Goal: Information Seeking & Learning: Learn about a topic

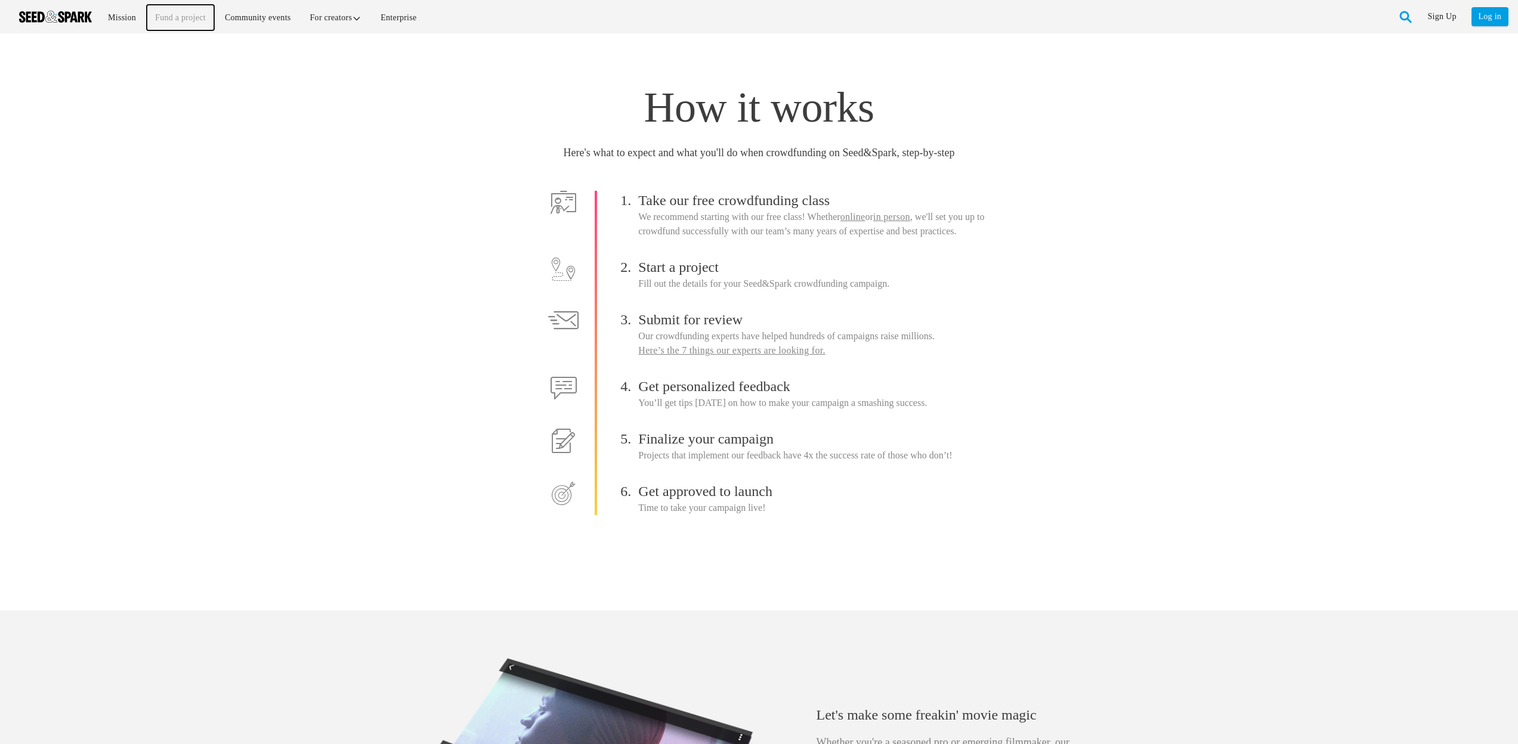
click at [166, 16] on link "Fund a project" at bounding box center [180, 18] width 67 height 26
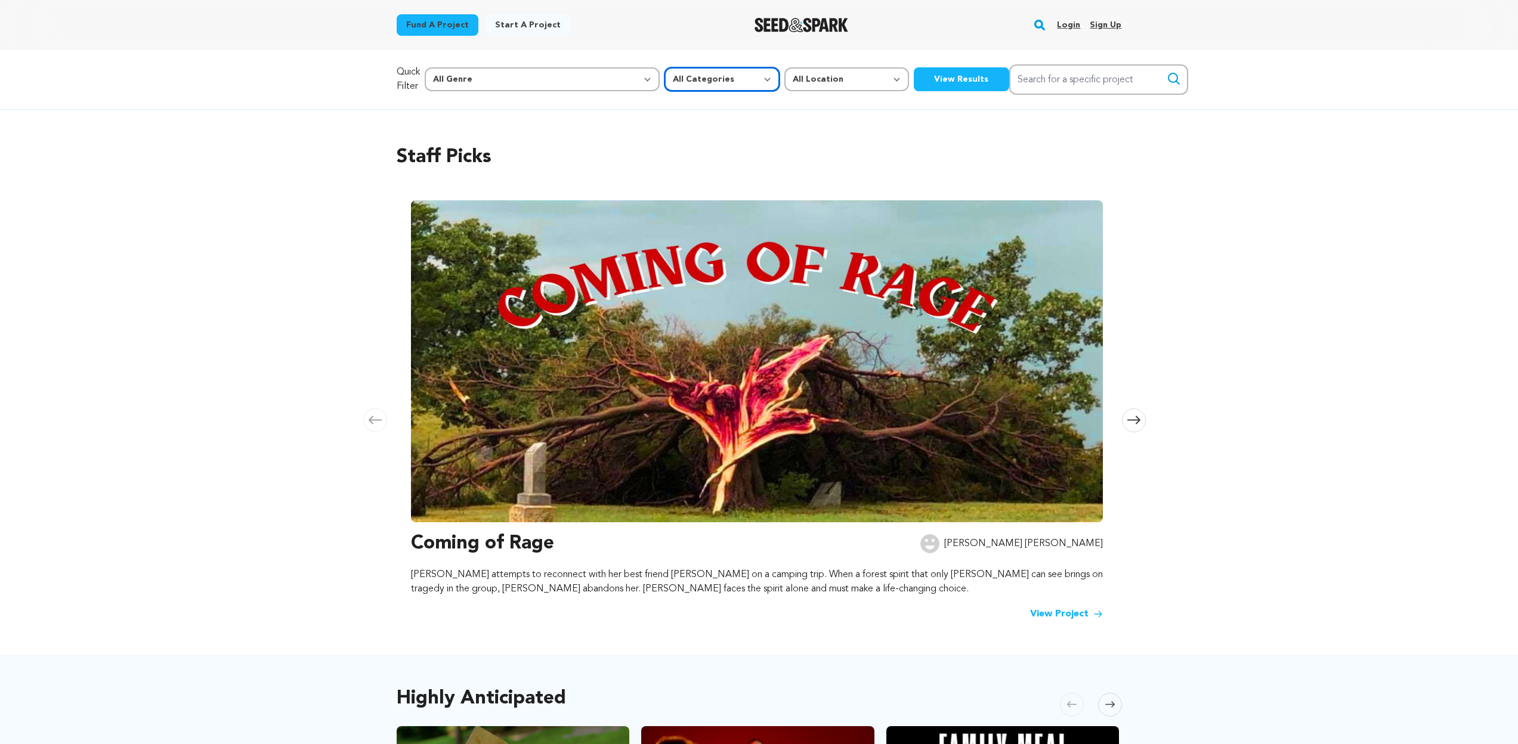
click at [664, 86] on select "All Categories Film Feature Film Short Series Music Video Comics Artist Residen…" at bounding box center [721, 79] width 115 height 24
click at [523, 78] on select "All Genre Action Adventure Afrobeat Alternative Ambient Animation Bebop Big Ban…" at bounding box center [542, 79] width 235 height 24
click at [784, 79] on select "All Location Everywhere United States Canada" at bounding box center [846, 79] width 125 height 24
click at [664, 81] on select "All Categories Film Feature Film Short Series Music Video Comics Artist Residen…" at bounding box center [721, 79] width 115 height 24
select select "383"
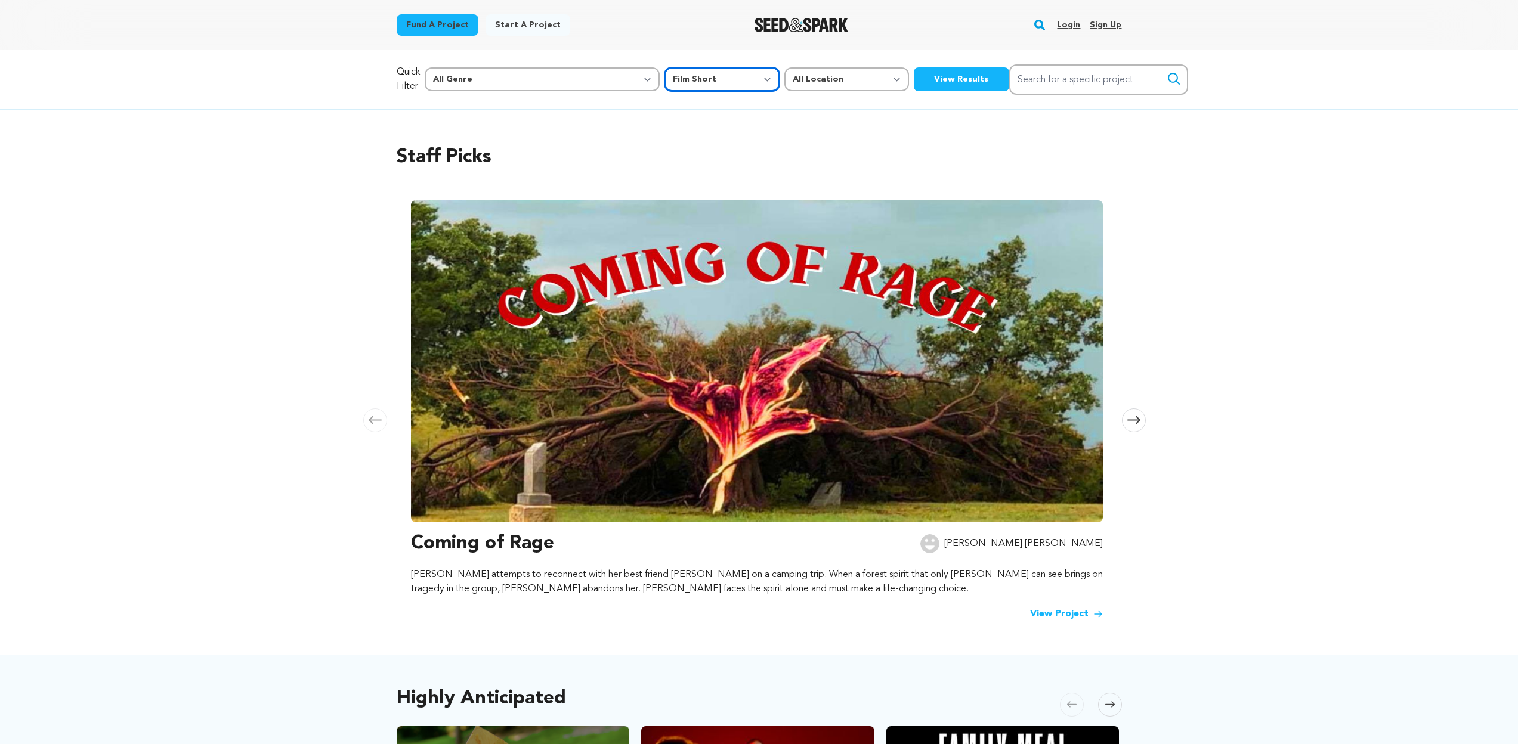
click at [664, 67] on select "All Categories Film Feature Film Short Series Music Video Comics Artist Residen…" at bounding box center [721, 79] width 115 height 24
click at [784, 84] on select "All Location Everywhere United States Canada" at bounding box center [846, 79] width 125 height 24
select select
click at [784, 67] on select "All Location Everywhere United States Canada" at bounding box center [846, 79] width 125 height 24
click at [515, 79] on select "All Genre Action Adventure Afrobeat Alternative Ambient Animation Bebop Big Ban…" at bounding box center [542, 79] width 235 height 24
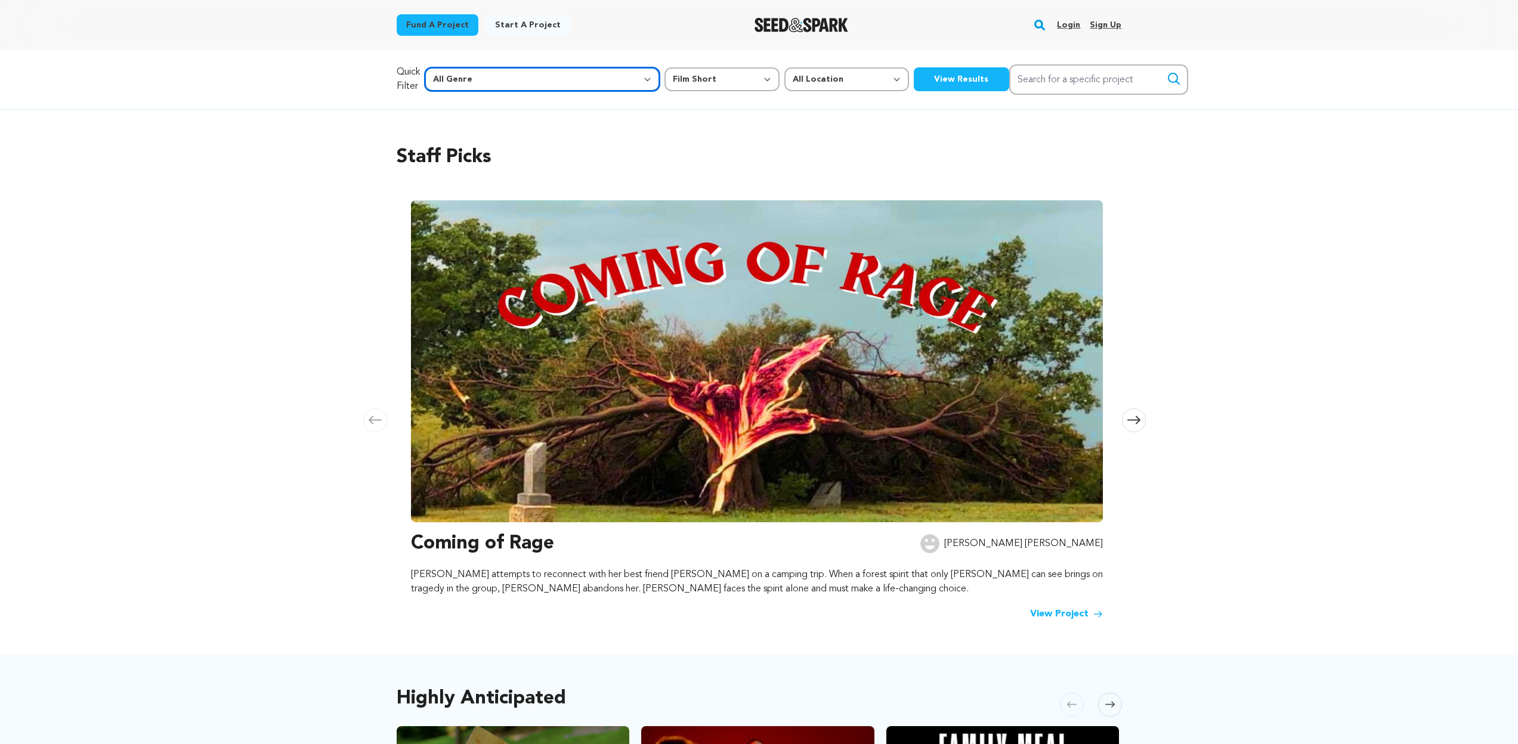
select select "25"
click at [450, 67] on select "All Genre Action Adventure Afrobeat Alternative Ambient Animation Bebop Big Ban…" at bounding box center [542, 79] width 235 height 24
click at [914, 82] on button "View Results" at bounding box center [961, 79] width 95 height 24
select select "25"
select select "383"
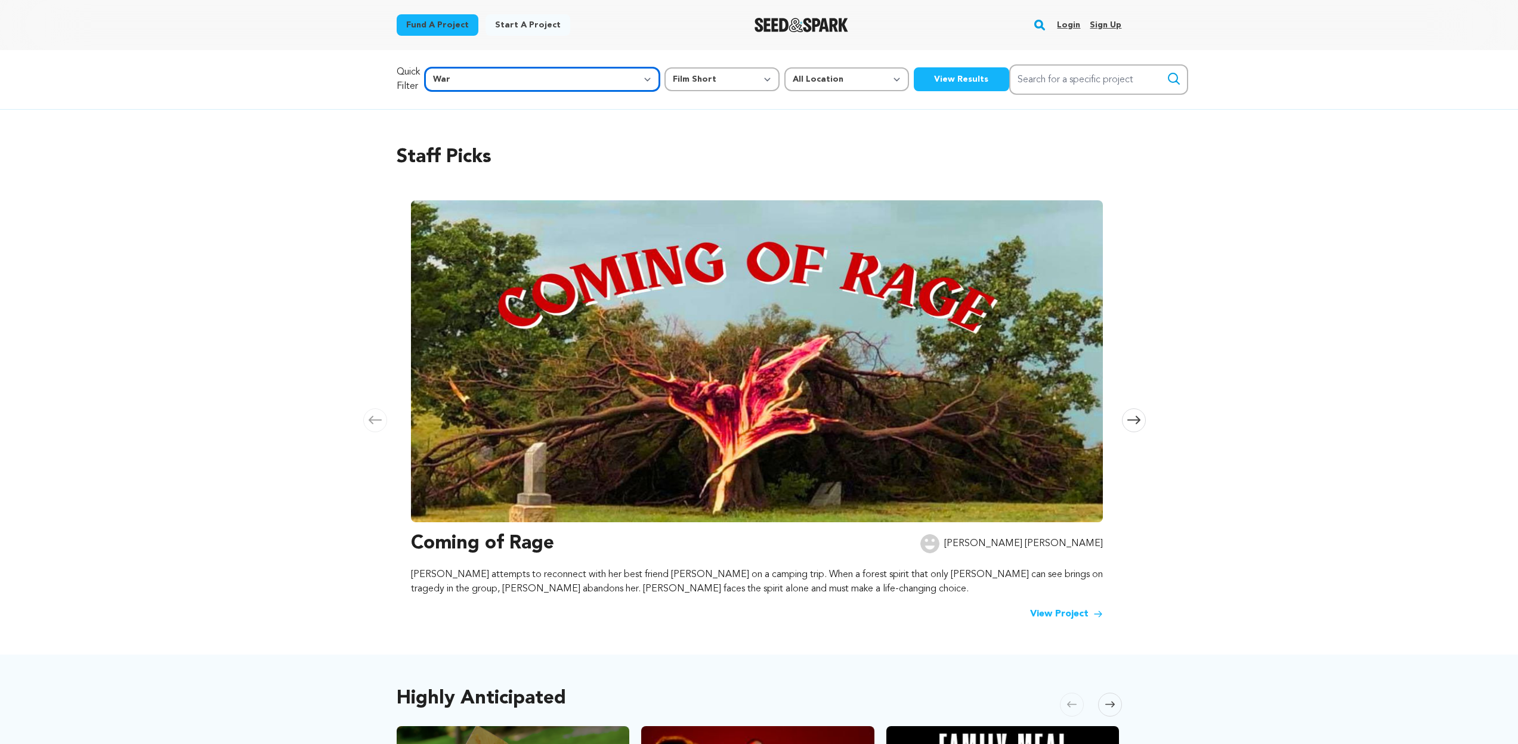
click at [556, 79] on select "All Genre Action Adventure Afrobeat Alternative Ambient Animation Bebop Big Ban…" at bounding box center [542, 79] width 235 height 24
click at [664, 77] on select "All Categories Film Feature Film Short Series Music Video Comics Artist Residen…" at bounding box center [721, 79] width 115 height 24
select select
click at [664, 67] on select "All Categories Film Feature Film Short Series Music Video Comics Artist Residen…" at bounding box center [721, 79] width 115 height 24
click at [914, 79] on button "View Results" at bounding box center [961, 79] width 95 height 24
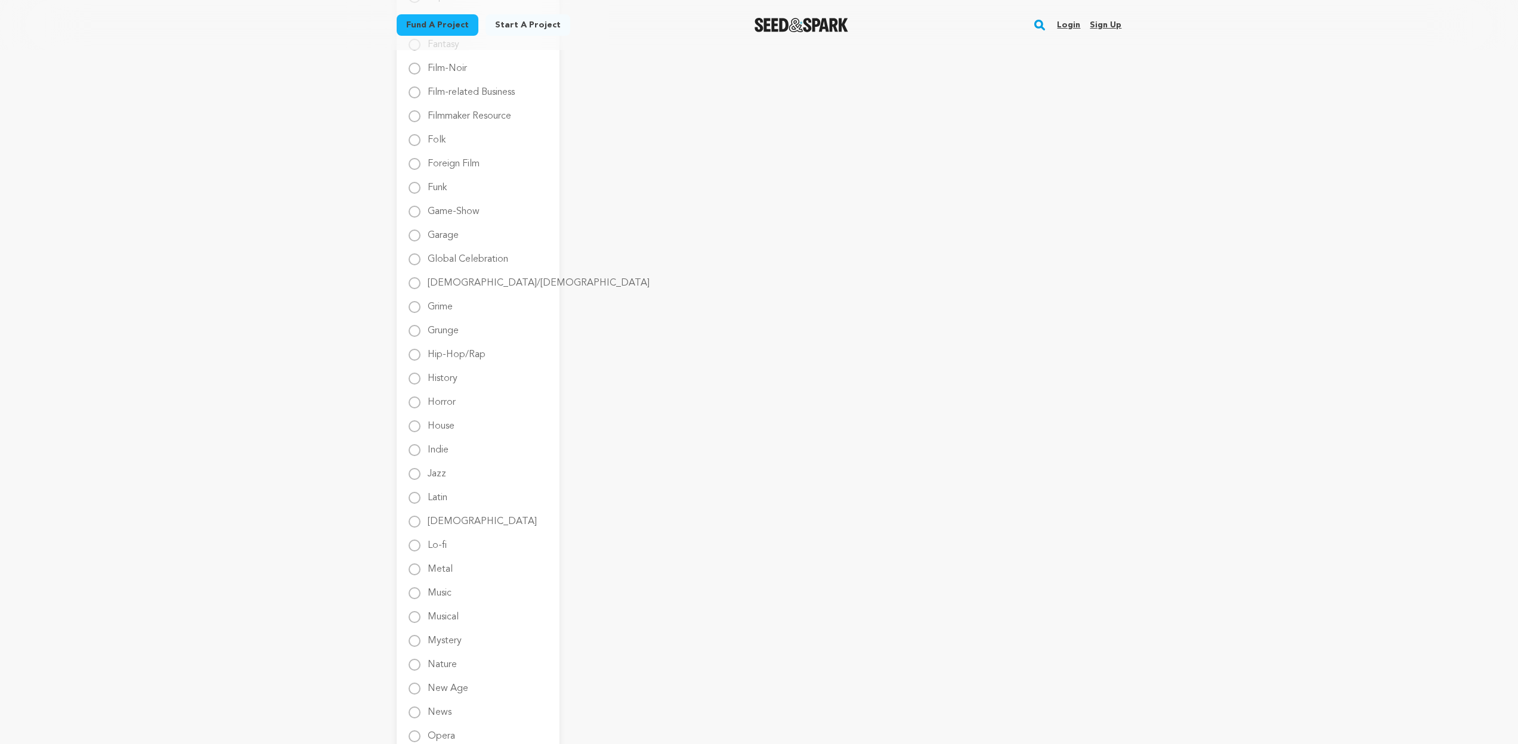
scroll to position [769, 0]
click at [418, 163] on Film "Foreign Film" at bounding box center [415, 162] width 12 height 12
radio Film "true"
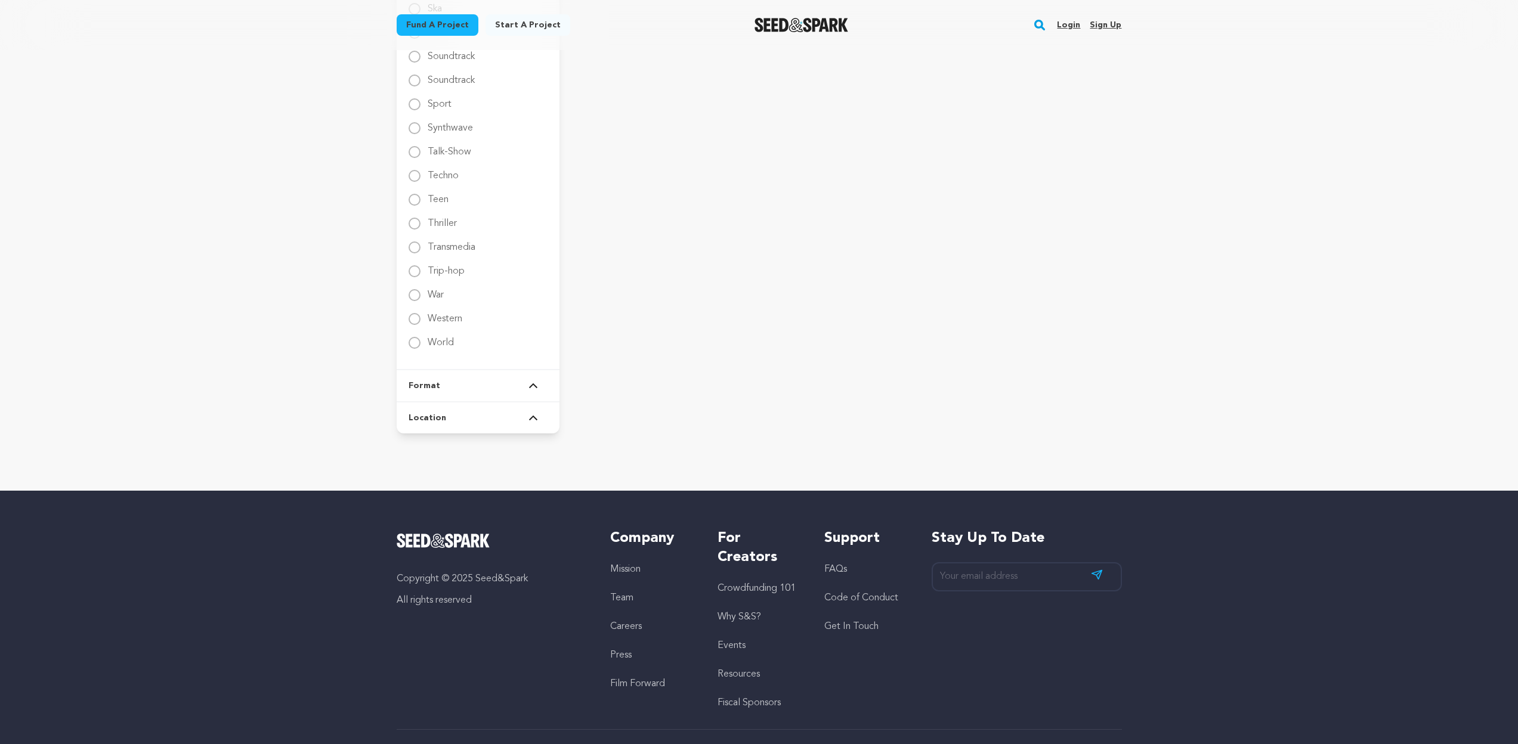
scroll to position [1810, 0]
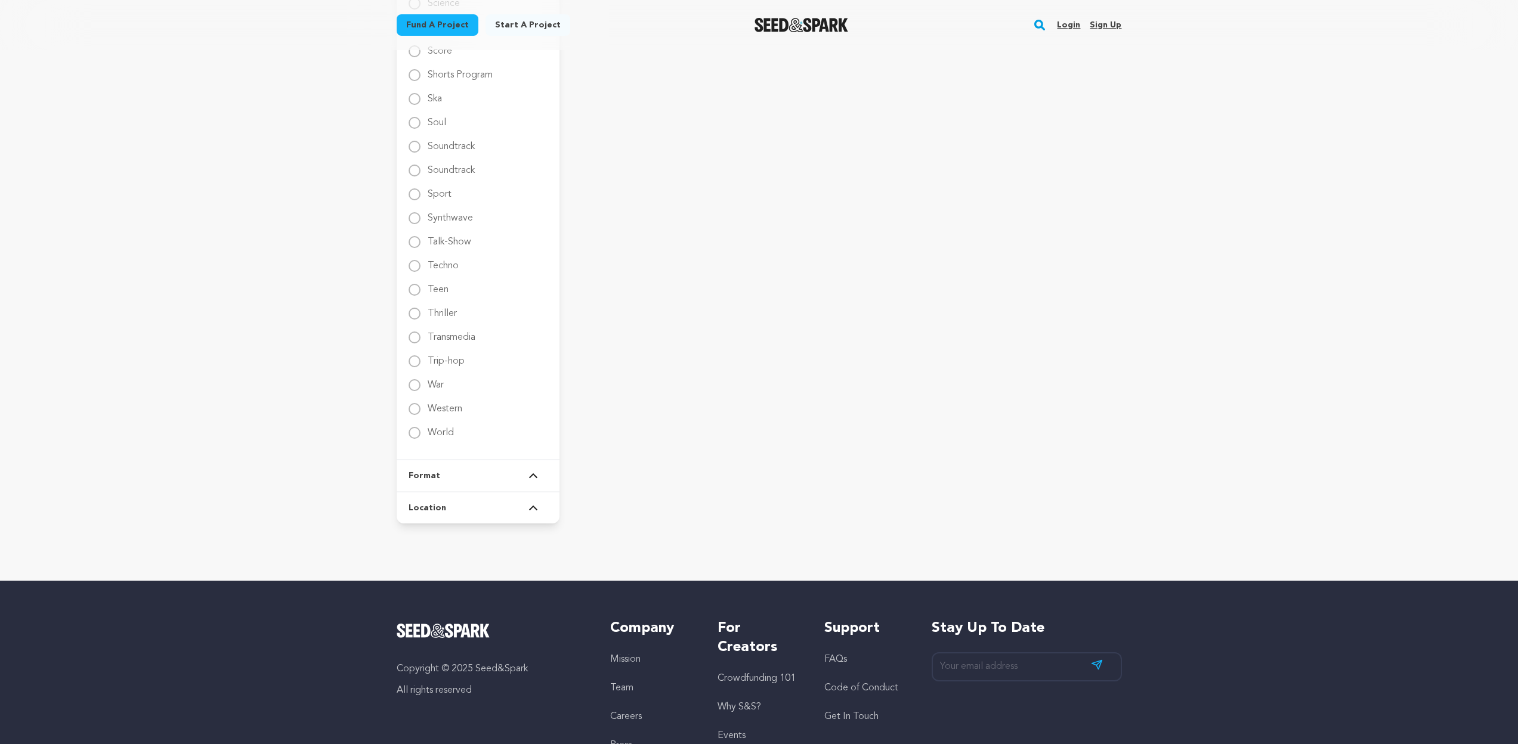
click at [514, 465] on button "Format" at bounding box center [478, 475] width 139 height 31
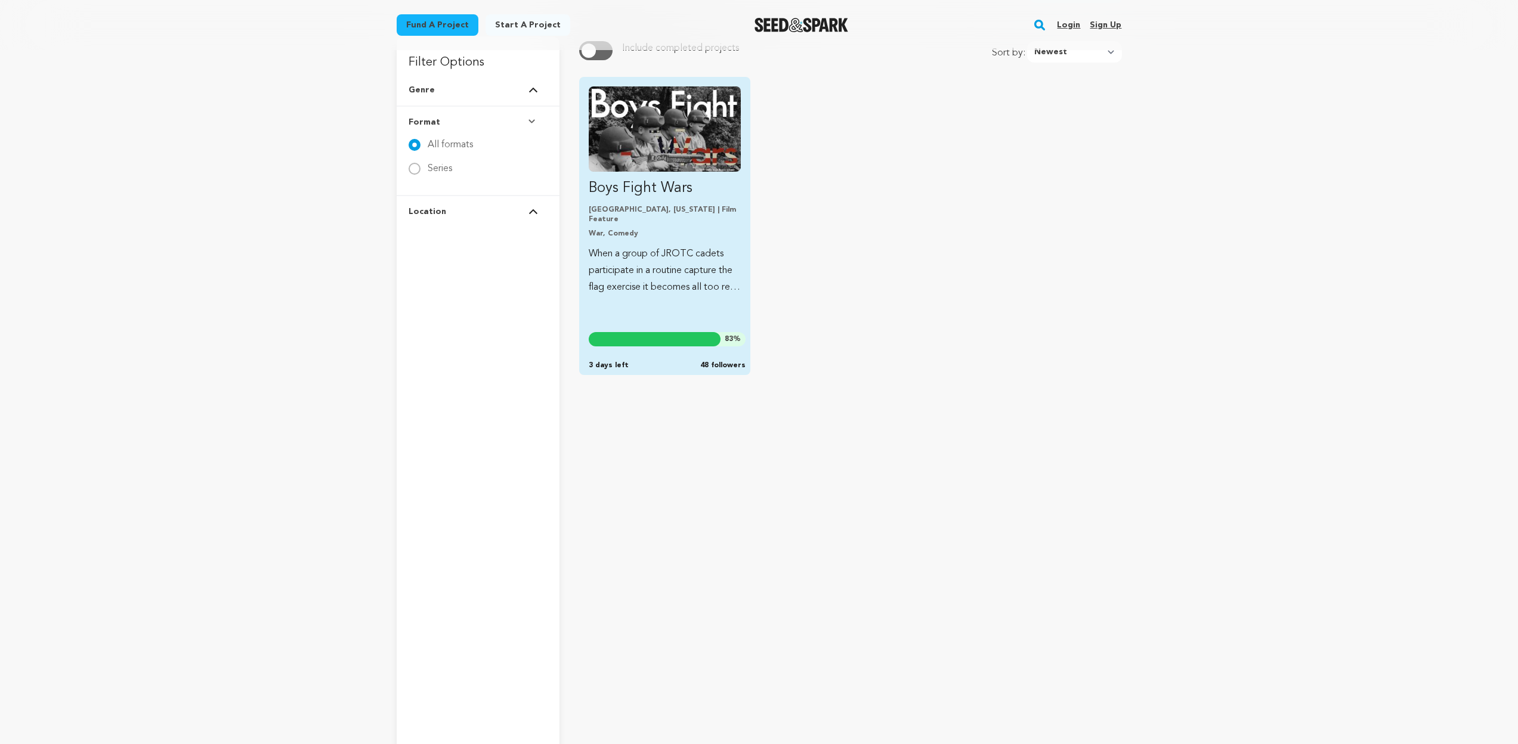
scroll to position [0, 0]
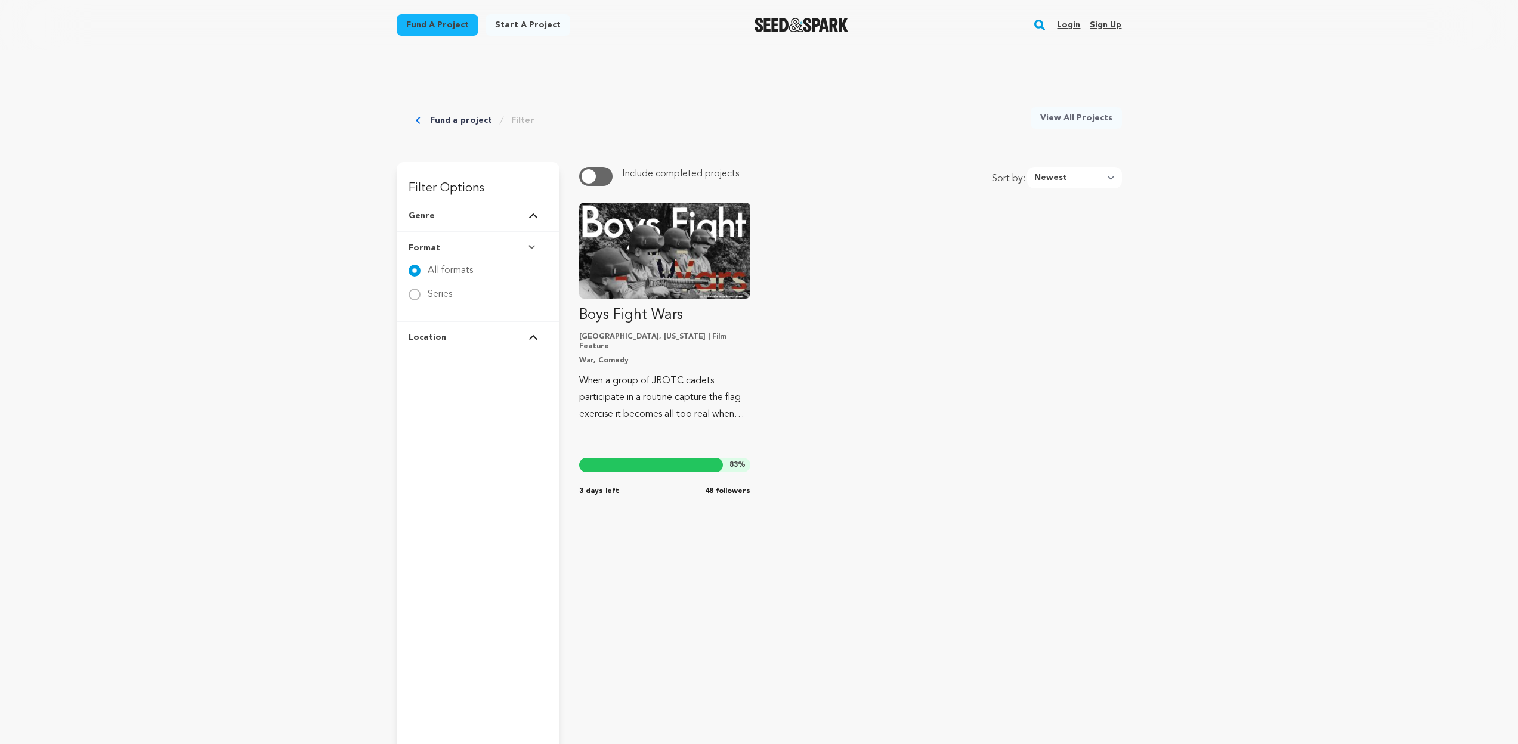
click at [478, 337] on button "Location" at bounding box center [478, 337] width 139 height 31
click at [471, 217] on button "Genre" at bounding box center [478, 215] width 139 height 31
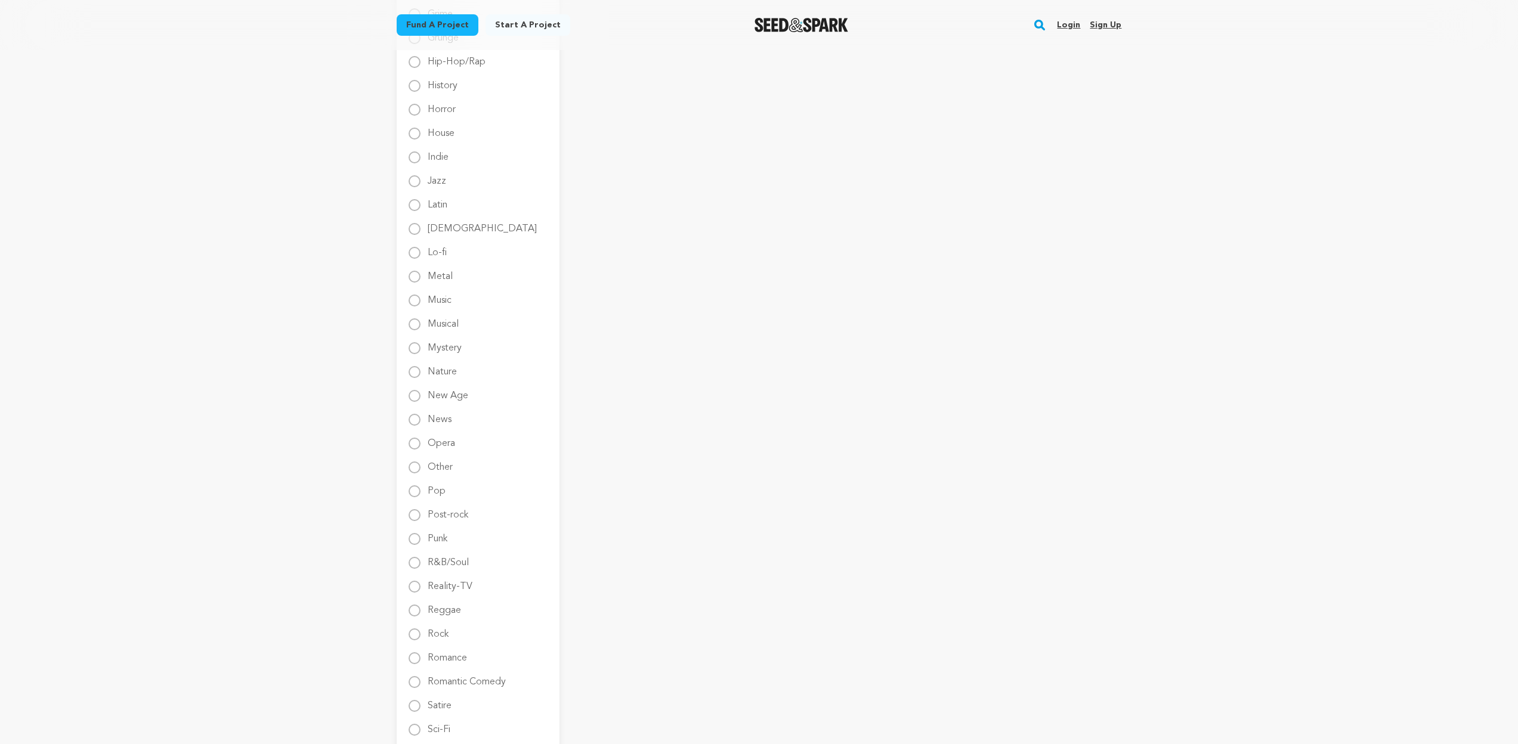
scroll to position [1117, 0]
